Goal: Information Seeking & Learning: Learn about a topic

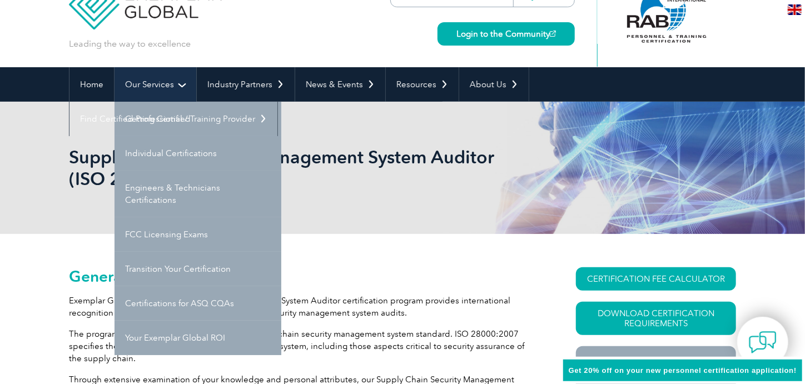
scroll to position [55, 0]
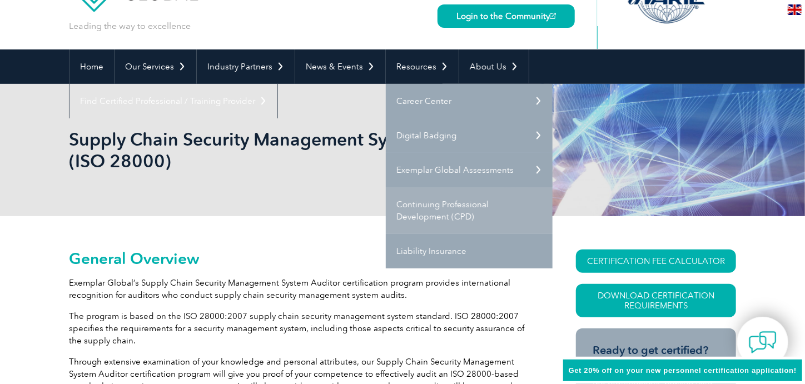
click at [429, 207] on link "Continuing Professional Development (CPD)" at bounding box center [469, 210] width 167 height 47
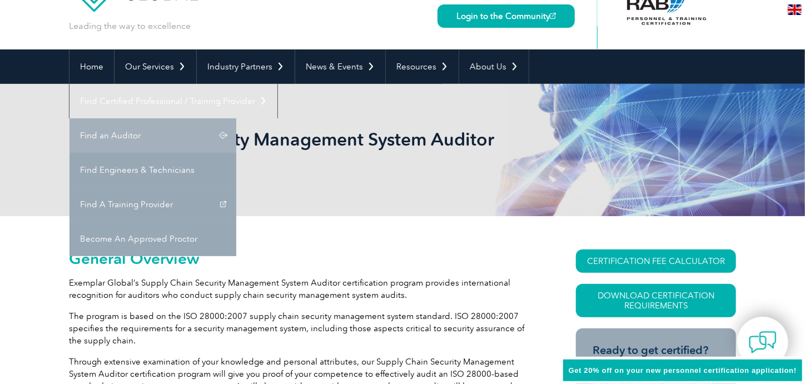
click at [236, 118] on link "Find an Auditor" at bounding box center [152, 135] width 167 height 34
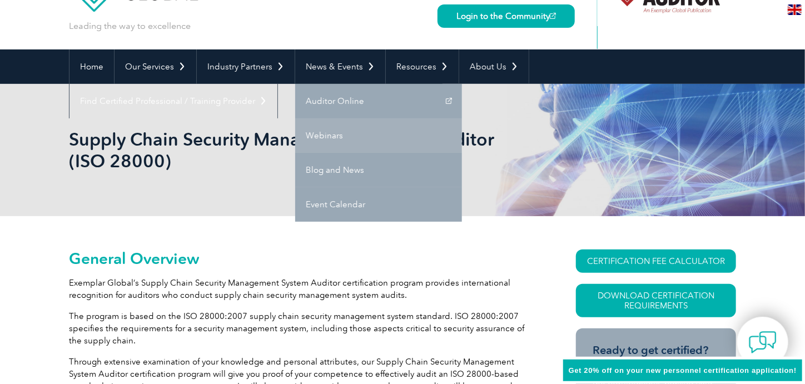
click at [332, 133] on link "Webinars" at bounding box center [378, 135] width 167 height 34
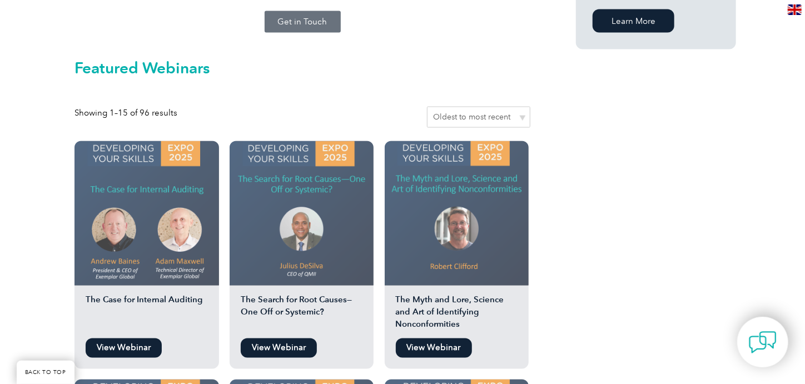
scroll to position [889, 0]
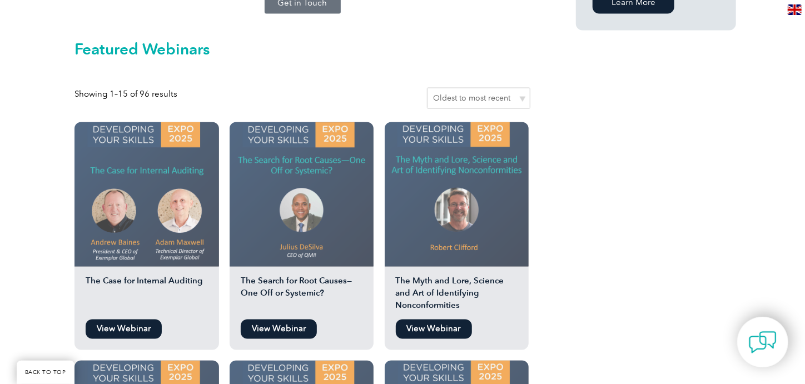
click at [277, 320] on link "View Webinar" at bounding box center [279, 329] width 76 height 19
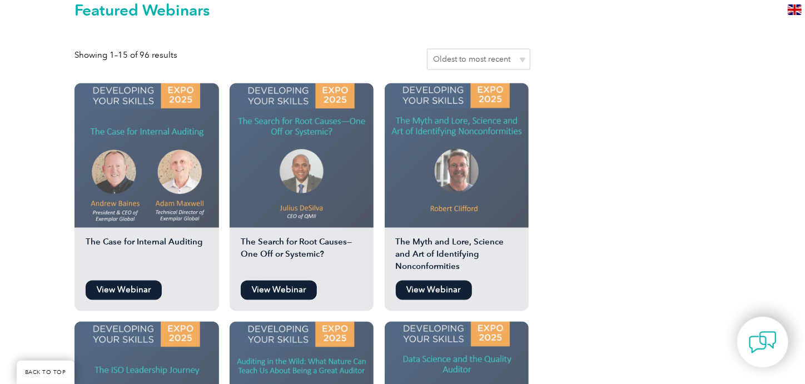
scroll to position [944, 0]
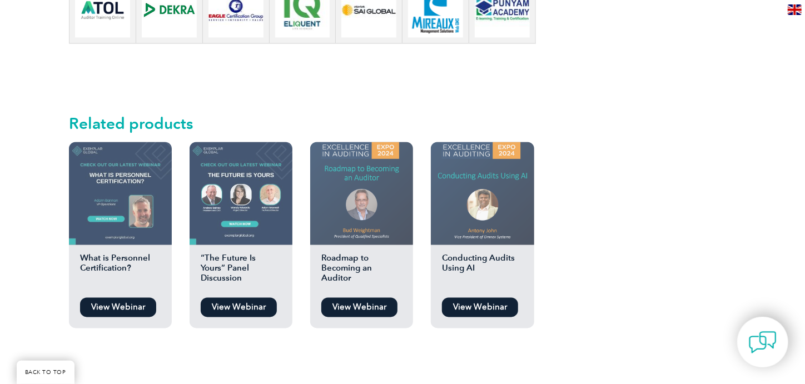
scroll to position [1001, 0]
